Goal: Information Seeking & Learning: Learn about a topic

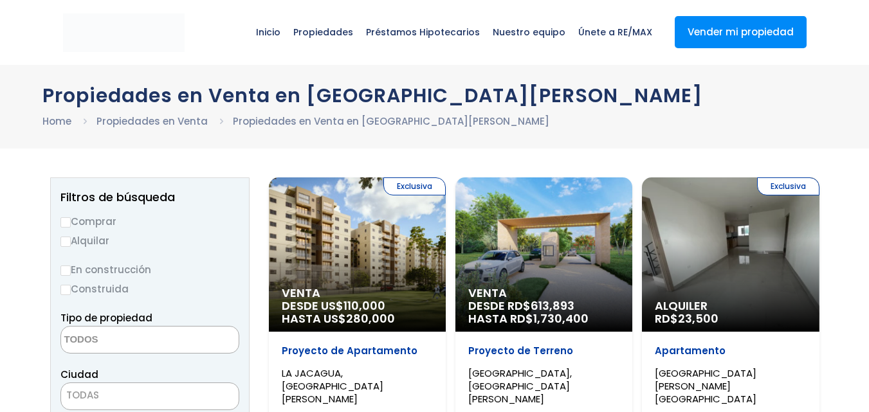
select select
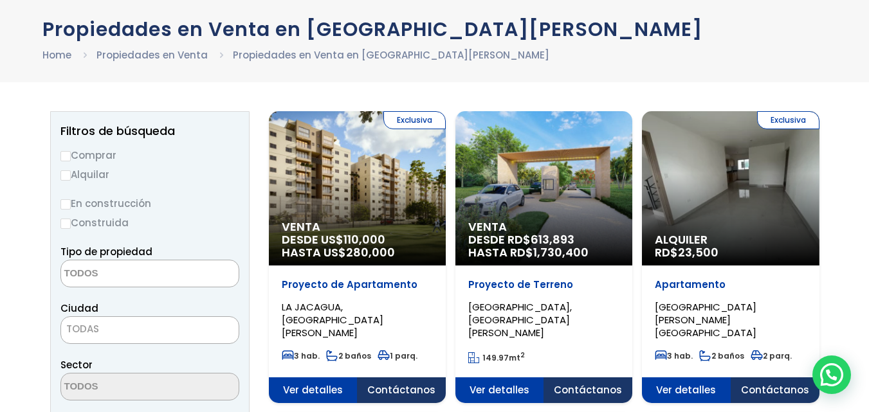
scroll to position [77, 0]
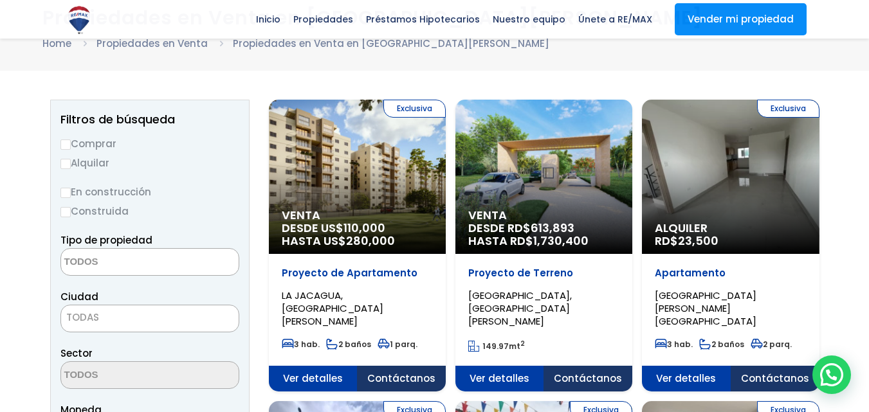
click at [433, 222] on span "DESDE RD$ 613,893 HASTA RD$ 1,730,400" at bounding box center [357, 235] width 151 height 26
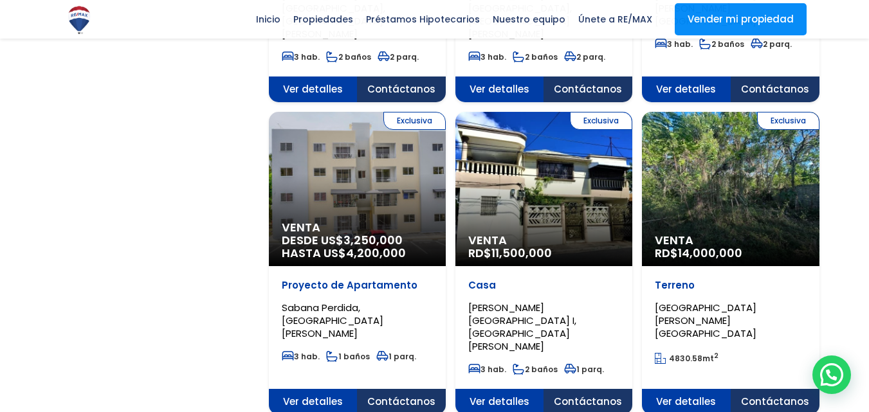
scroll to position [1338, 0]
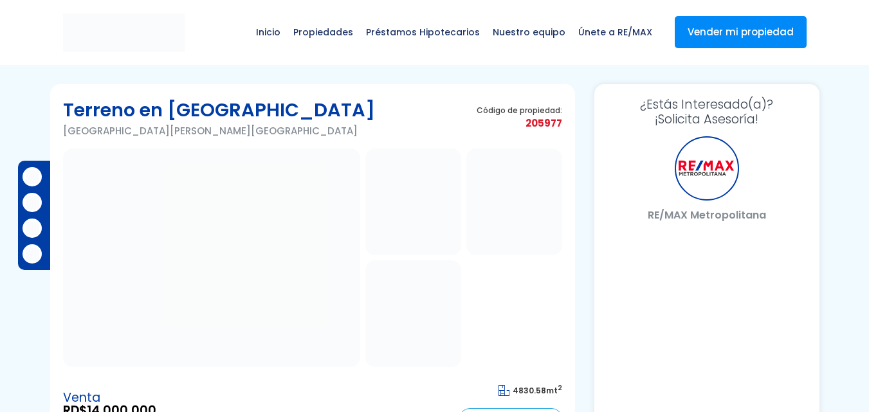
select select "DO"
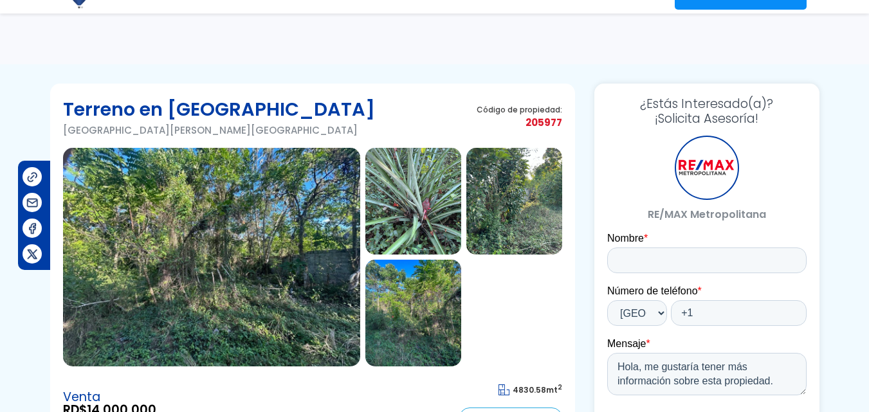
scroll to position [360, 0]
